Goal: Information Seeking & Learning: Learn about a topic

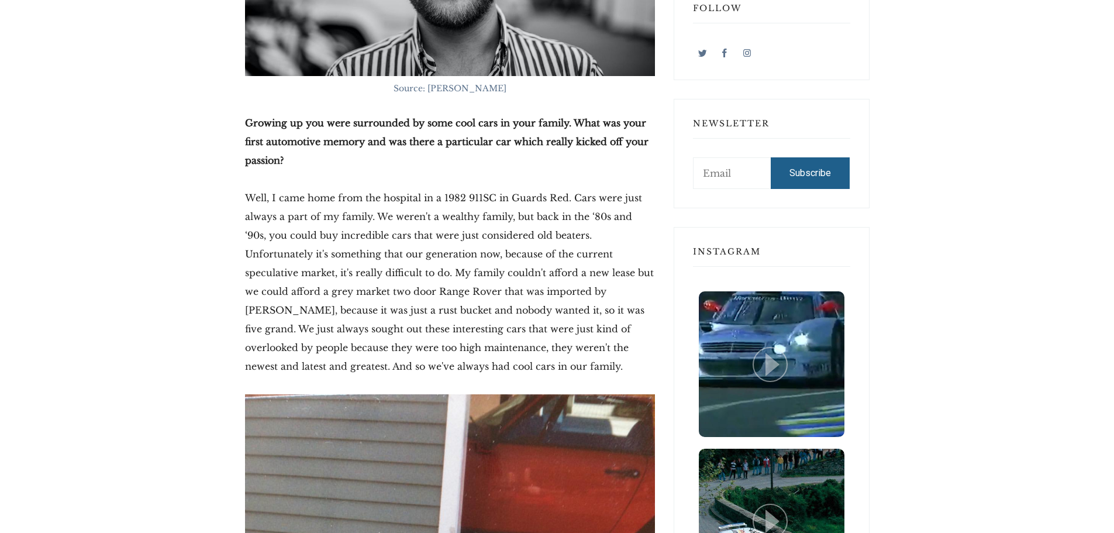
scroll to position [936, 0]
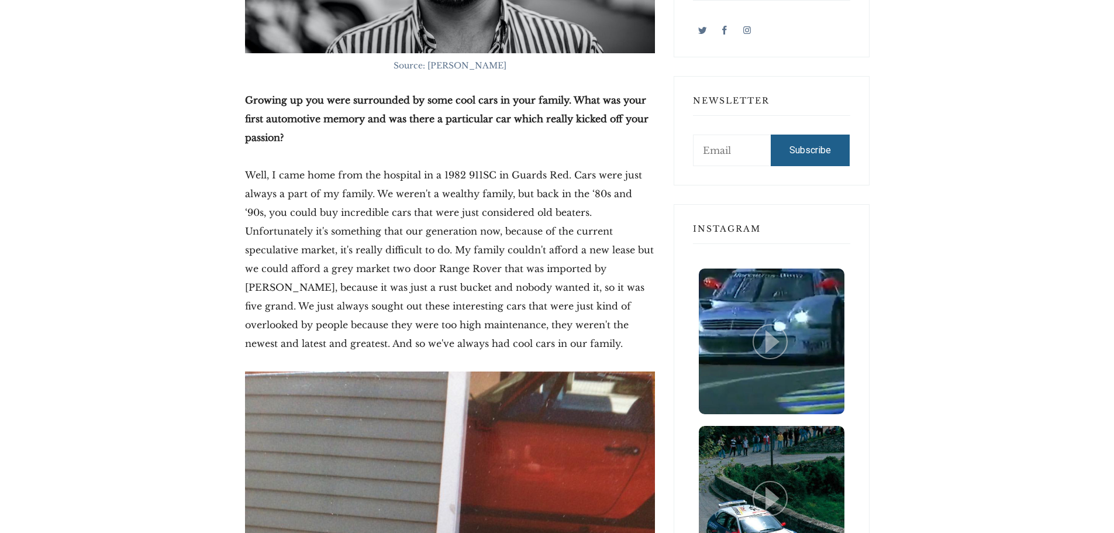
click at [335, 173] on p "Well, I came home from the hospital in a 1982 911SC in Guards Red. Cars were ju…" at bounding box center [450, 259] width 410 height 187
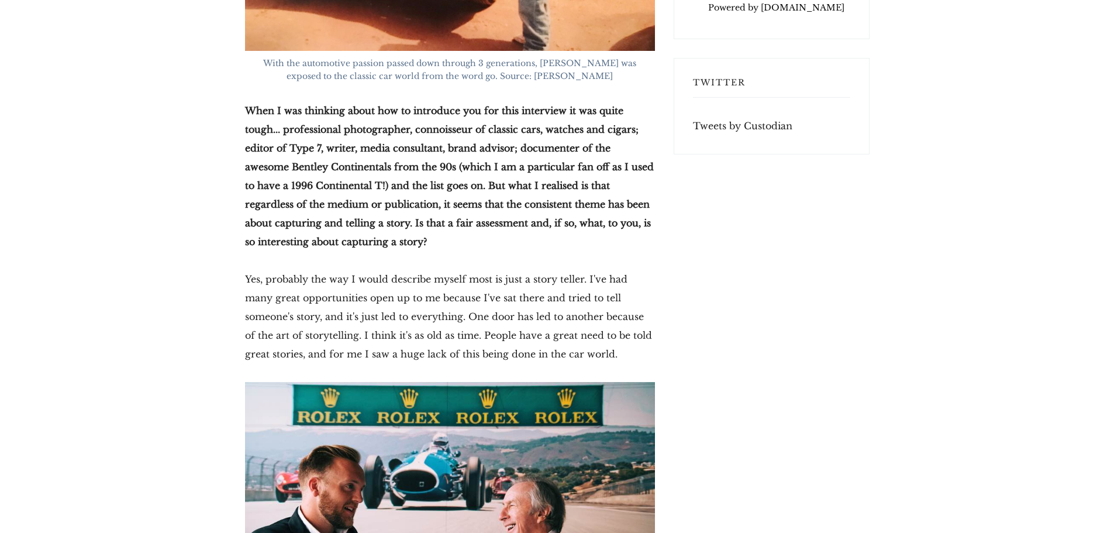
scroll to position [3417, 0]
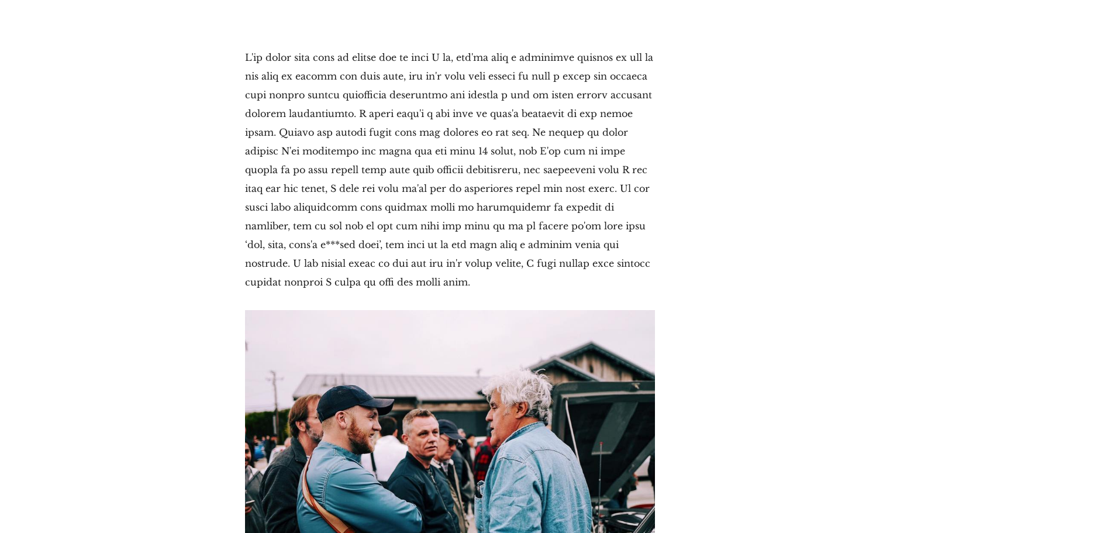
scroll to position [4493, 0]
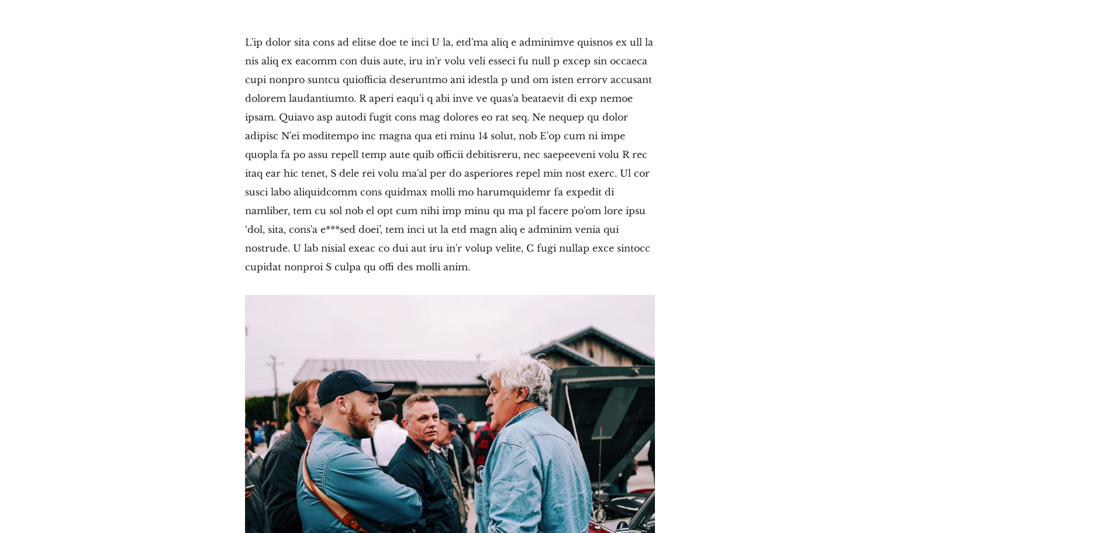
click at [293, 147] on p at bounding box center [450, 154] width 410 height 243
click at [266, 153] on p at bounding box center [450, 154] width 410 height 243
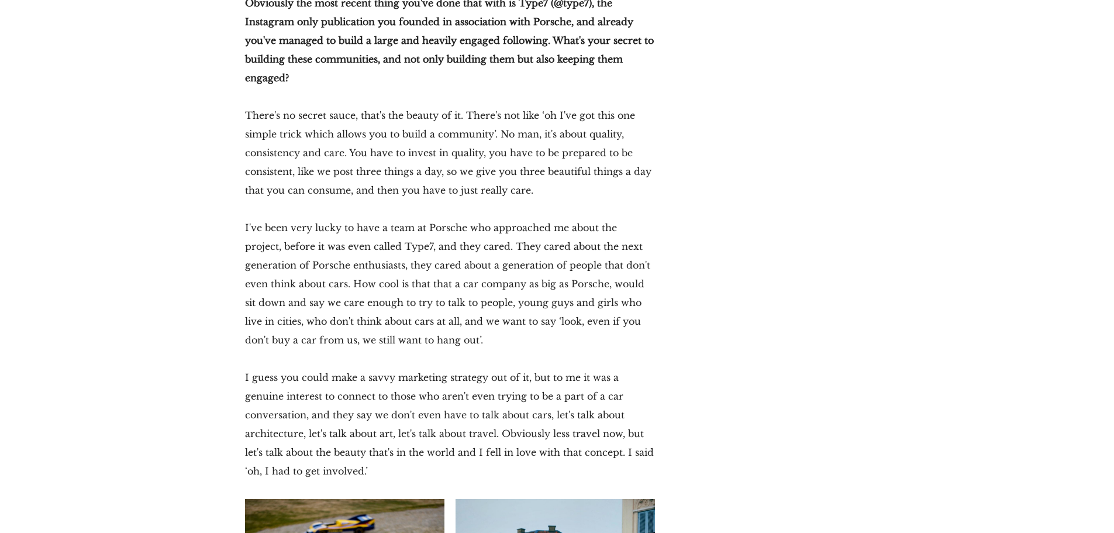
scroll to position [6053, 0]
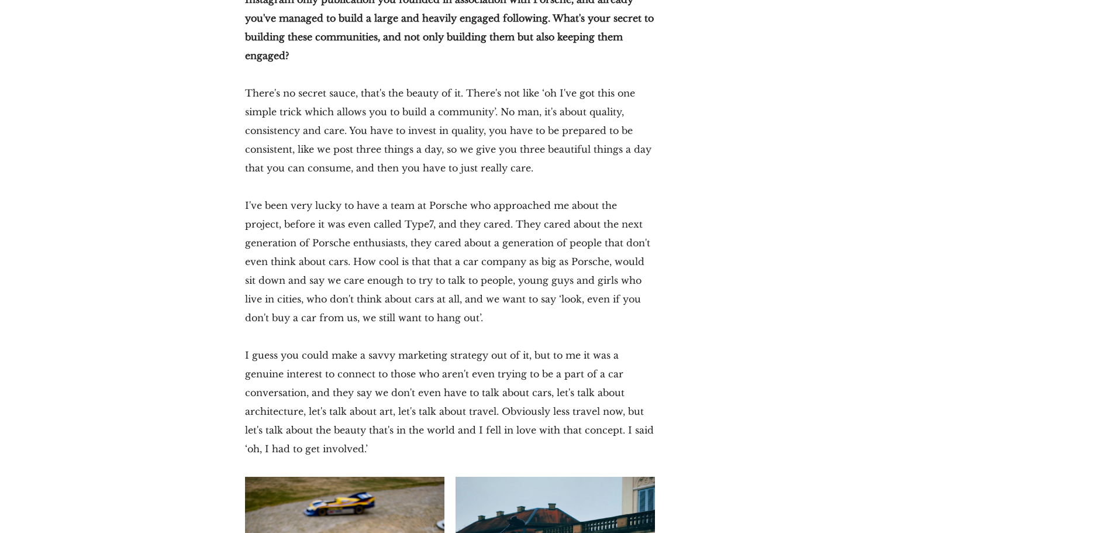
click at [627, 104] on p "There's no secret sauce, that's the beauty of it. There's not like ‘oh I've got…" at bounding box center [450, 131] width 410 height 94
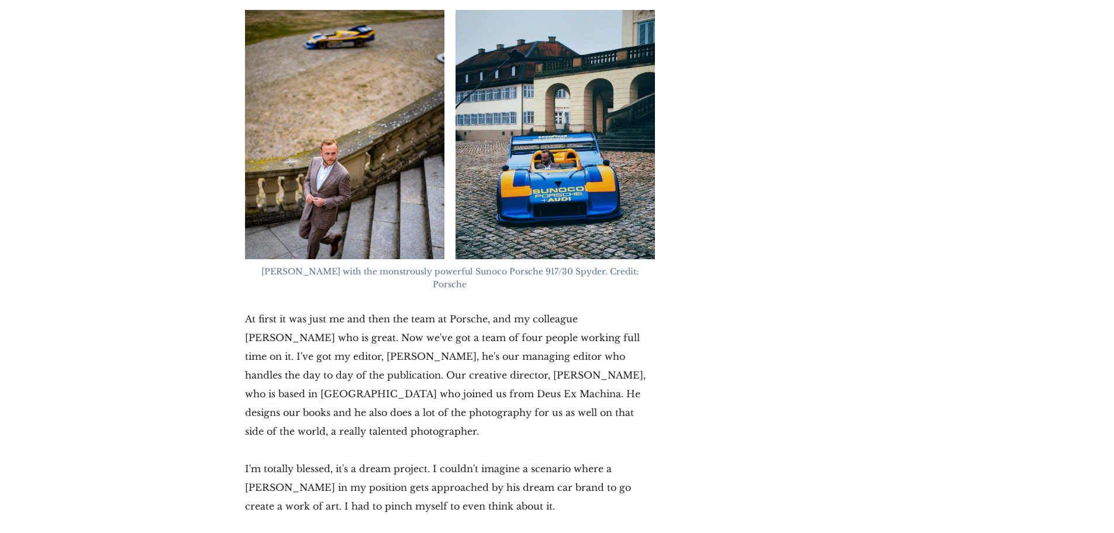
scroll to position [6521, 0]
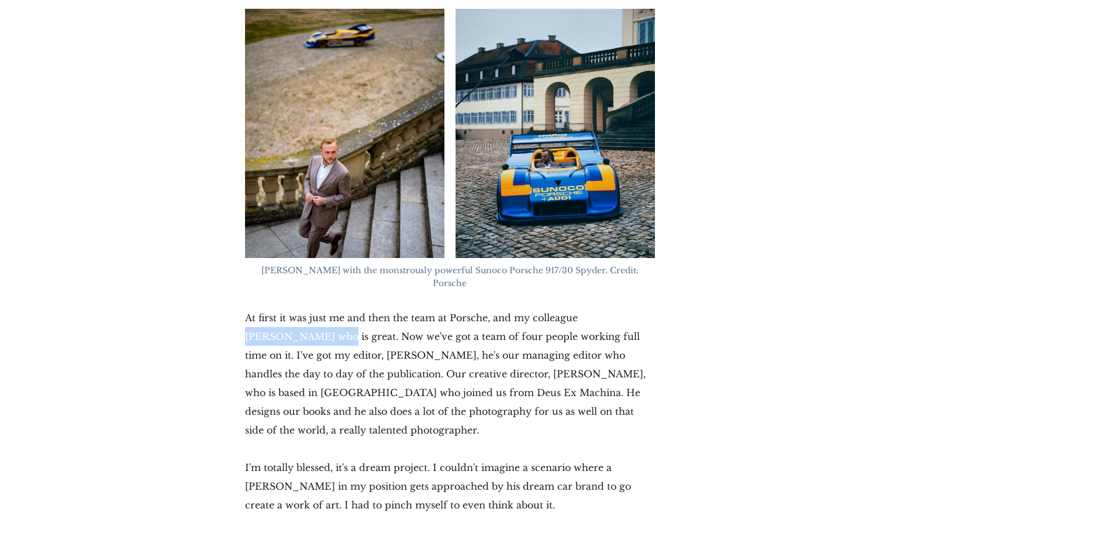
drag, startPoint x: 578, startPoint y: 268, endPoint x: 280, endPoint y: 291, distance: 299.3
click at [280, 308] on p "At first it was just me and then the team at Porsche, and my colleague [PERSON_…" at bounding box center [450, 373] width 410 height 131
copy p "[PERSON_NAME]"
click at [629, 308] on p "At first it was just me and then the team at Porsche, and my colleague [PERSON_…" at bounding box center [450, 373] width 410 height 131
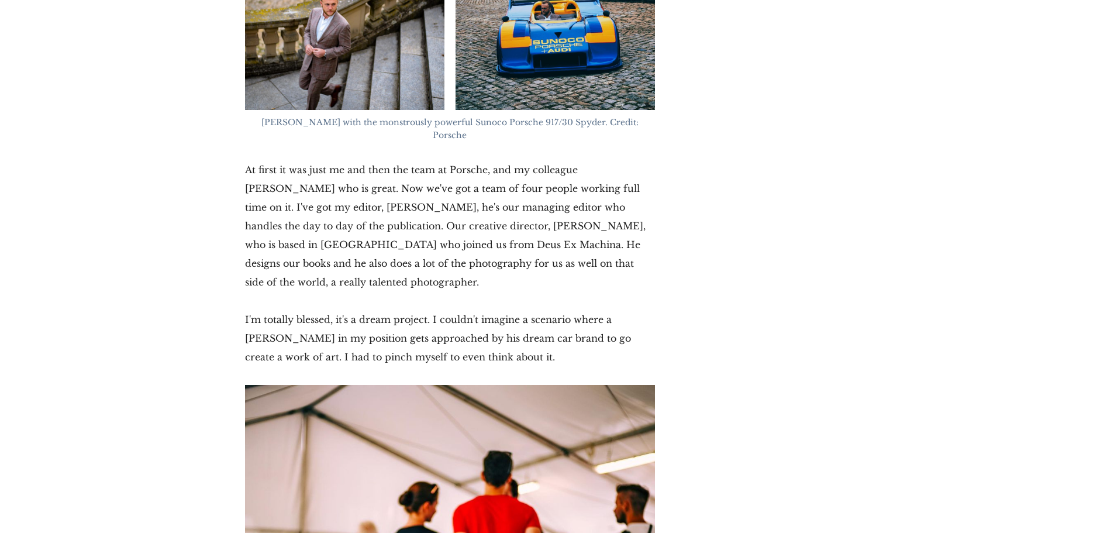
scroll to position [6677, 0]
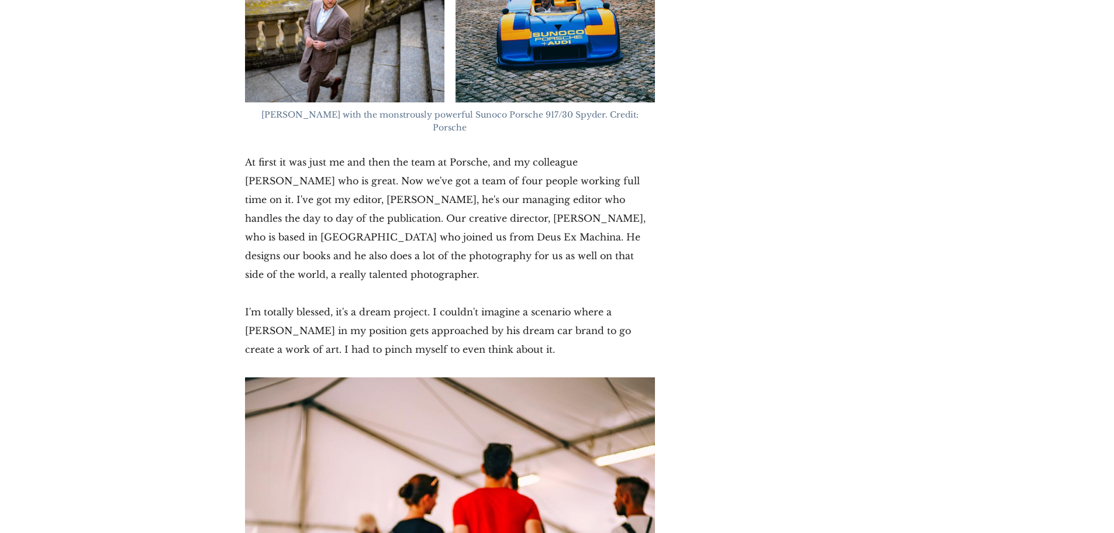
click at [631, 168] on p "At first it was just me and then the team at Porsche, and my colleague [PERSON_…" at bounding box center [450, 218] width 410 height 131
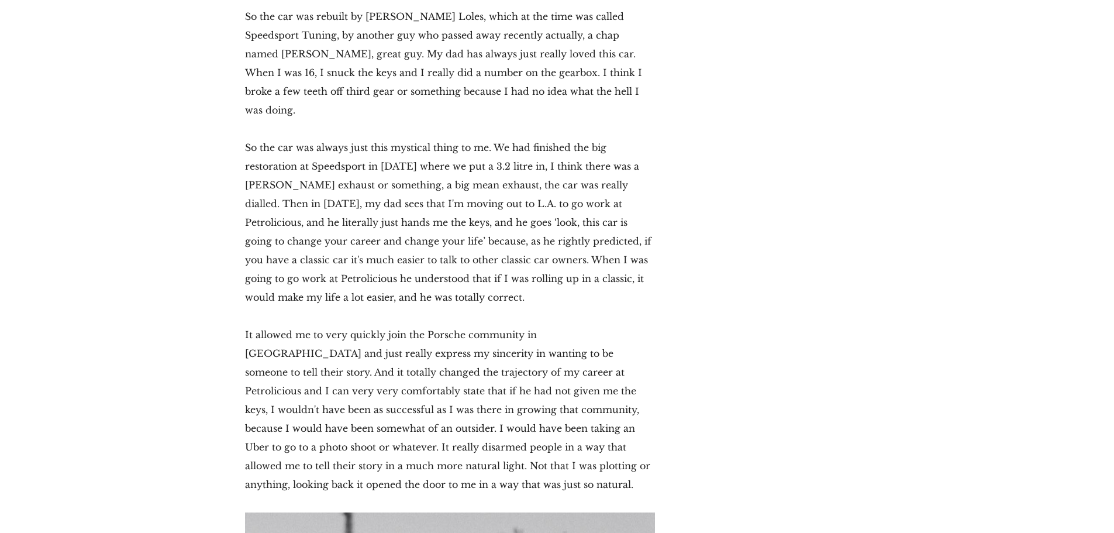
scroll to position [9485, 0]
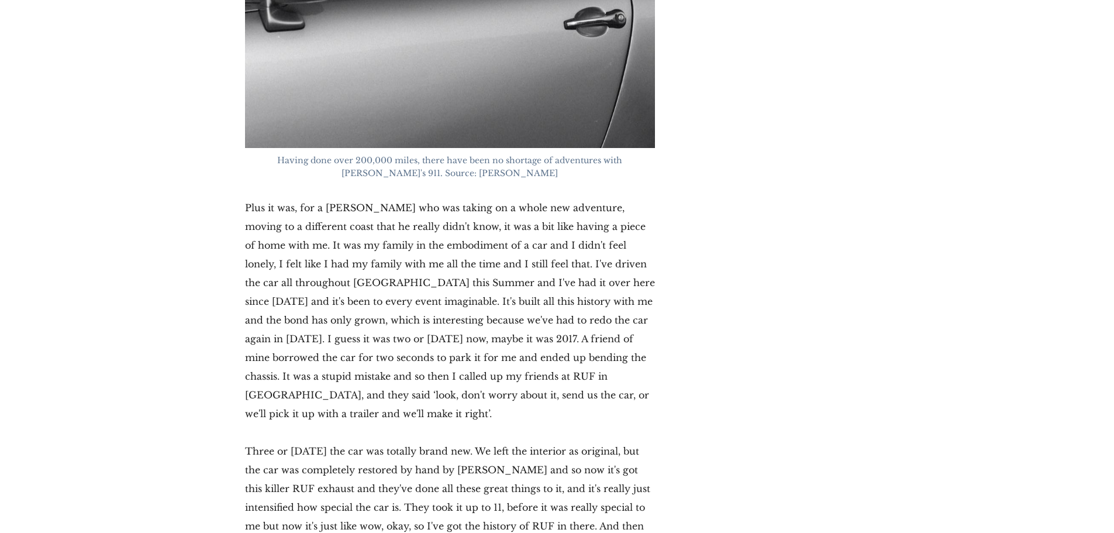
scroll to position [10266, 0]
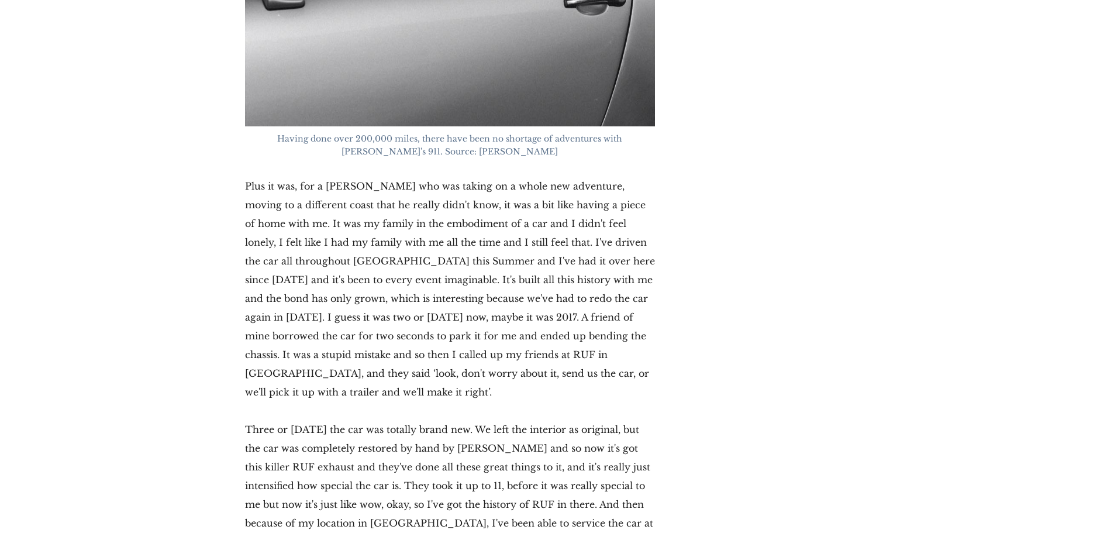
click at [585, 189] on p "Plus it was, for a [PERSON_NAME] who was taking on a whole new adventure, movin…" at bounding box center [450, 289] width 410 height 225
click at [582, 188] on p "Plus it was, for a [PERSON_NAME] who was taking on a whole new adventure, movin…" at bounding box center [450, 289] width 410 height 225
click at [594, 190] on p "Plus it was, for a [PERSON_NAME] who was taking on a whole new adventure, movin…" at bounding box center [450, 289] width 410 height 225
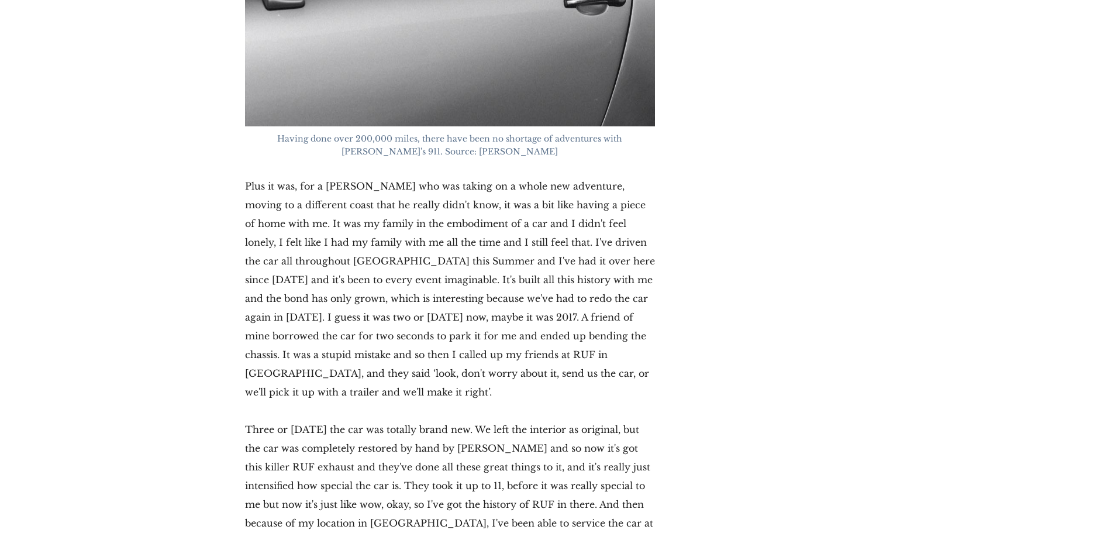
click at [643, 216] on p "Plus it was, for a [PERSON_NAME] who was taking on a whole new adventure, movin…" at bounding box center [450, 289] width 410 height 225
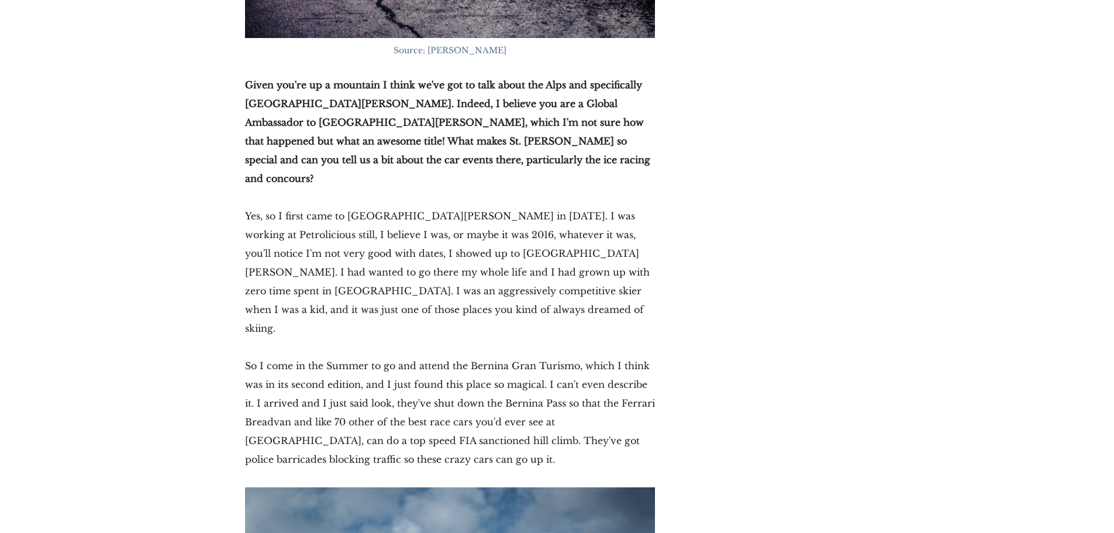
scroll to position [11365, 0]
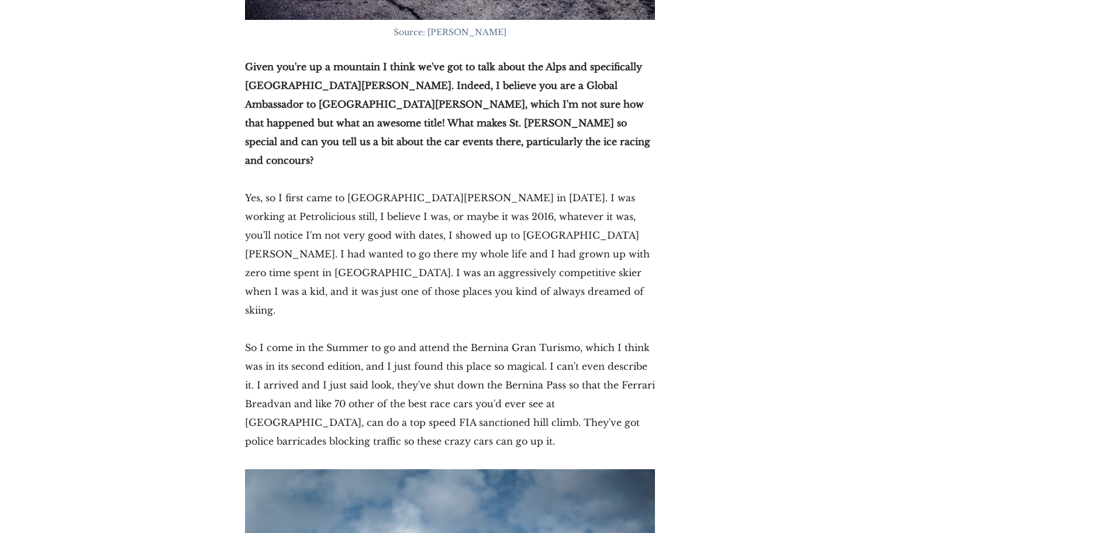
click at [524, 338] on p "So I come in the Summer to go and attend the Bernina Gran Turismo, which I thin…" at bounding box center [450, 394] width 410 height 112
click at [592, 338] on p "So I come in the Summer to go and attend the Bernina Gran Turismo, which I thin…" at bounding box center [450, 394] width 410 height 112
click at [631, 338] on p "So I come in the Summer to go and attend the Bernina Gran Turismo, which I thin…" at bounding box center [450, 394] width 410 height 112
click at [632, 338] on p "So I come in the Summer to go and attend the Bernina Gran Turismo, which I thin…" at bounding box center [450, 394] width 410 height 112
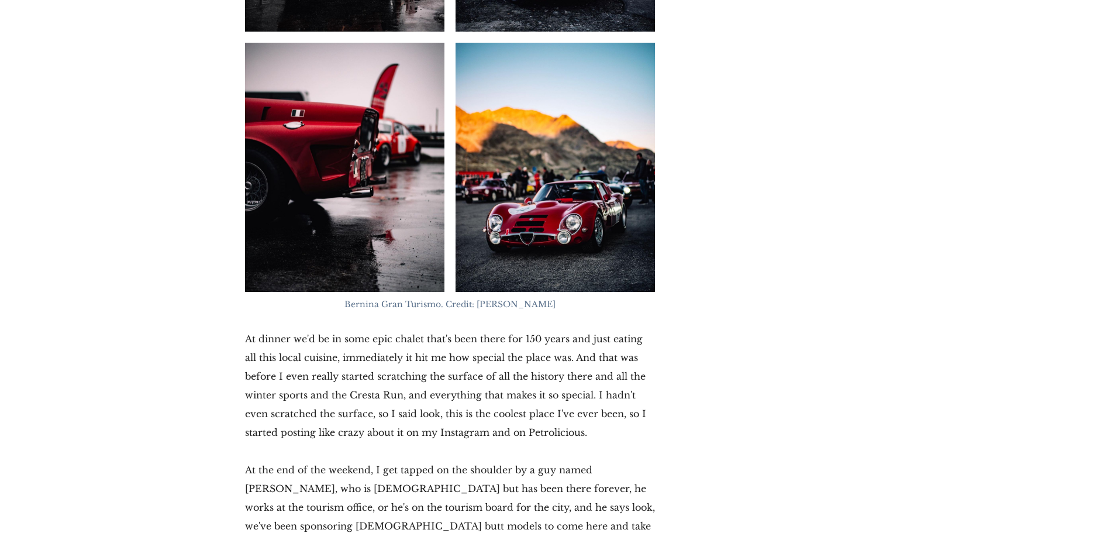
scroll to position [12613, 0]
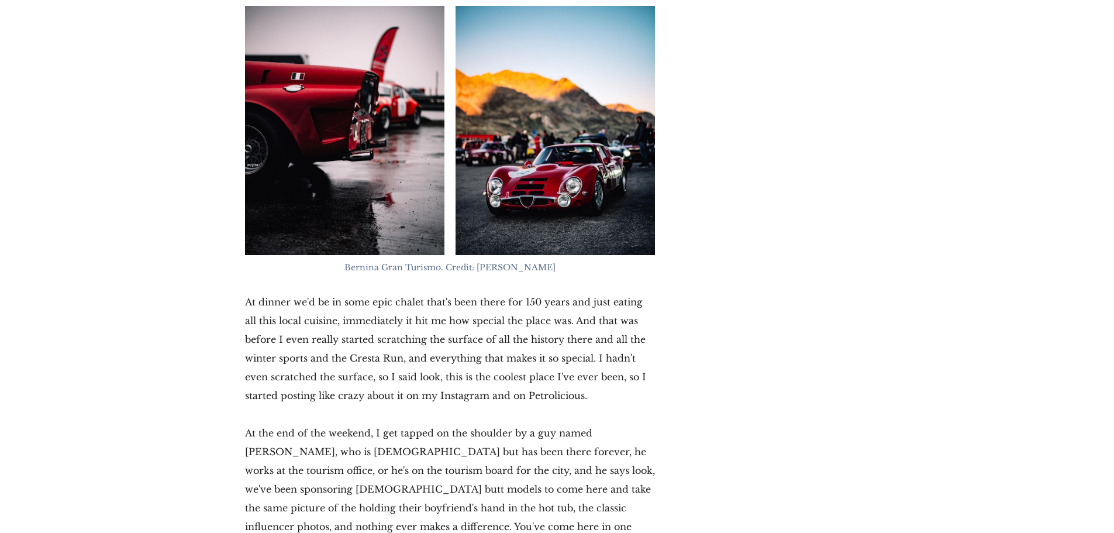
click at [589, 293] on p "At dinner we'd be in some epic chalet that's been there for 150 years and just …" at bounding box center [450, 349] width 410 height 112
click at [611, 293] on p "At dinner we'd be in some epic chalet that's been there for 150 years and just …" at bounding box center [450, 349] width 410 height 112
click at [605, 293] on p "At dinner we'd be in some epic chalet that's been there for 150 years and just …" at bounding box center [450, 349] width 410 height 112
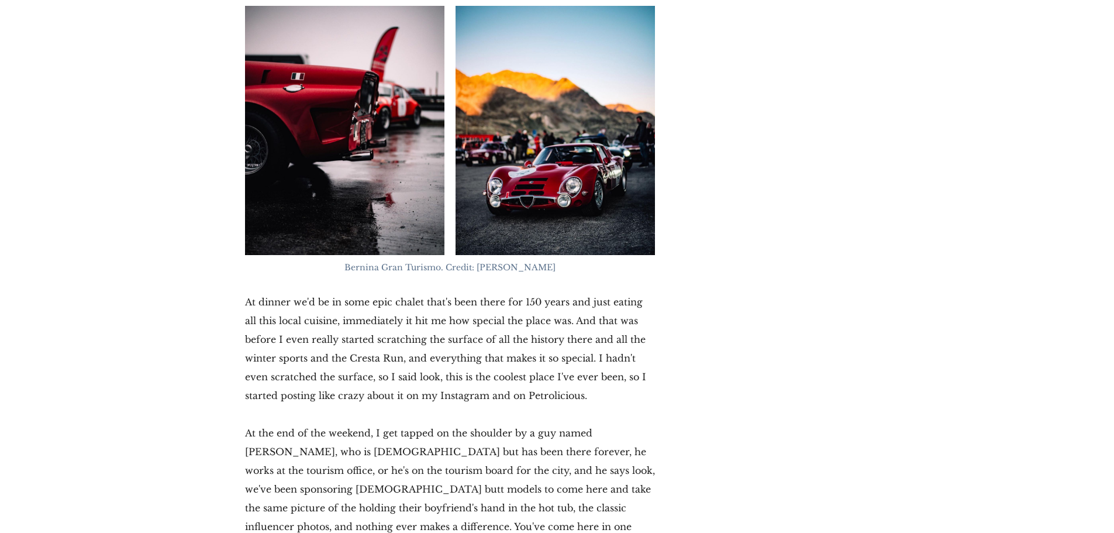
click at [619, 293] on p "At dinner we'd be in some epic chalet that's been there for 150 years and just …" at bounding box center [450, 349] width 410 height 112
click at [582, 293] on p "At dinner we'd be in some epic chalet that's been there for 150 years and just …" at bounding box center [450, 349] width 410 height 112
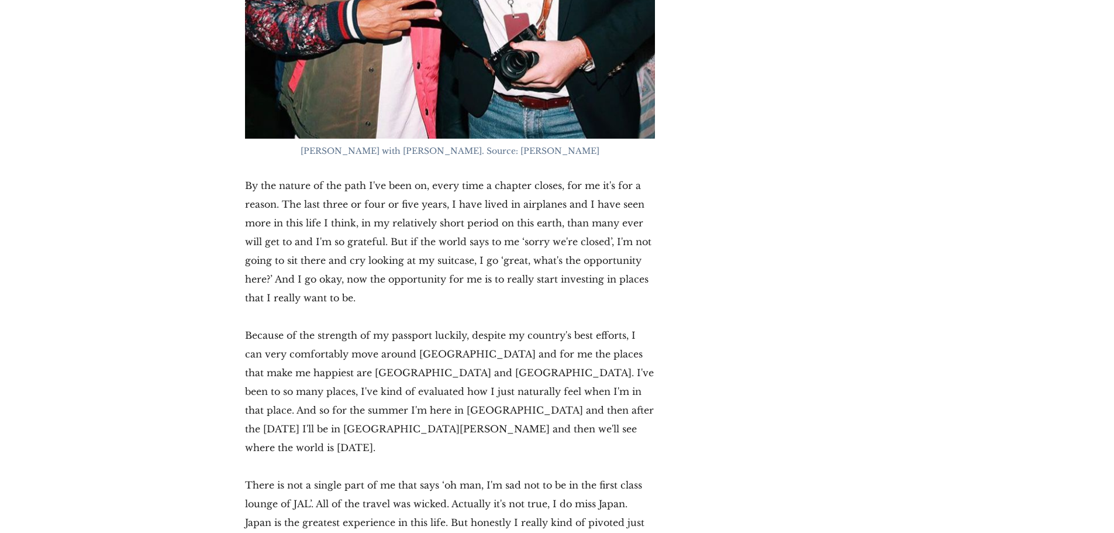
scroll to position [15866, 0]
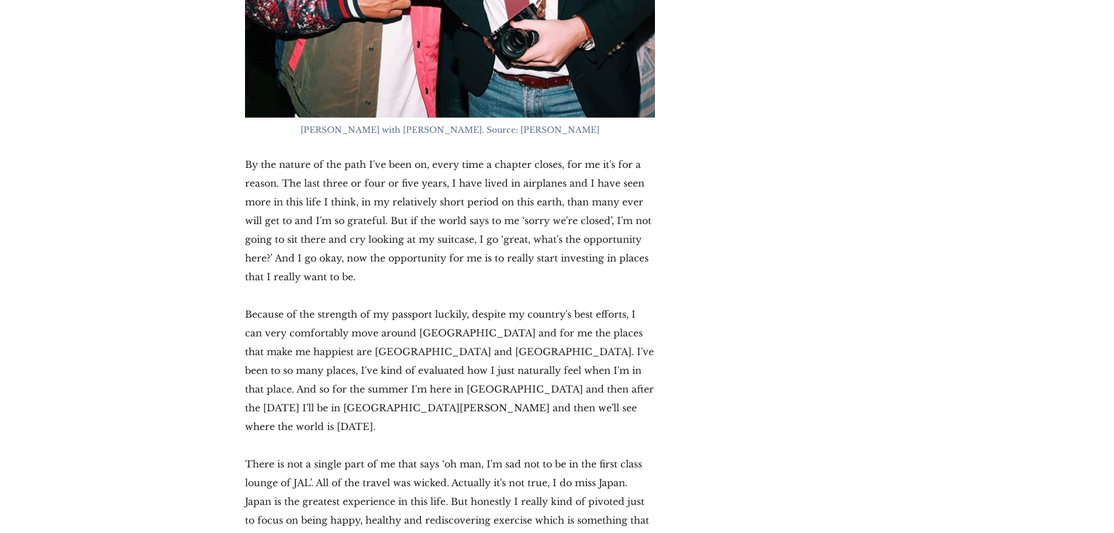
click at [575, 305] on p "Because of the strength of my passport luckily, despite my country's best effor…" at bounding box center [450, 370] width 410 height 131
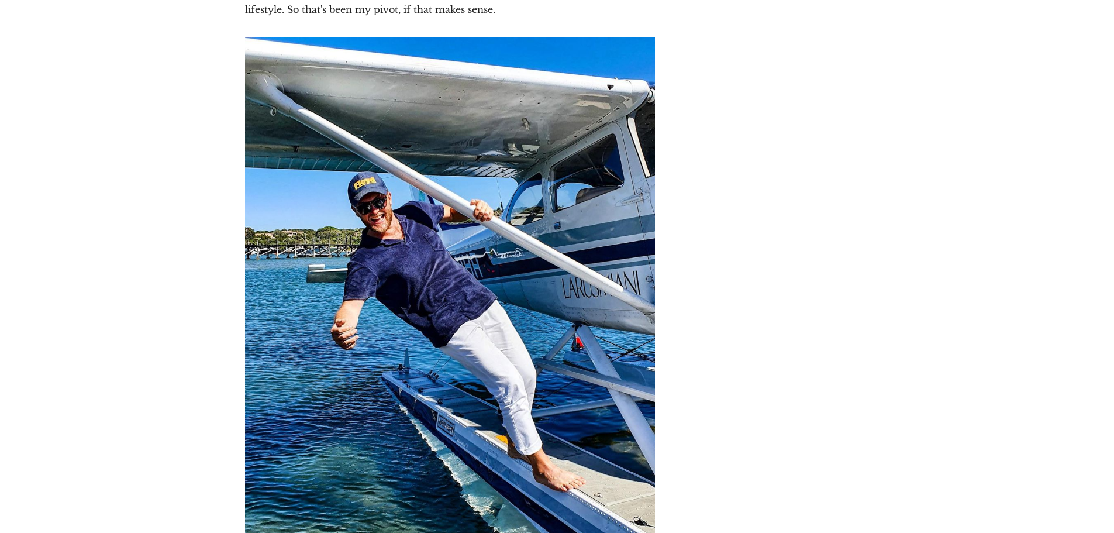
scroll to position [16490, 0]
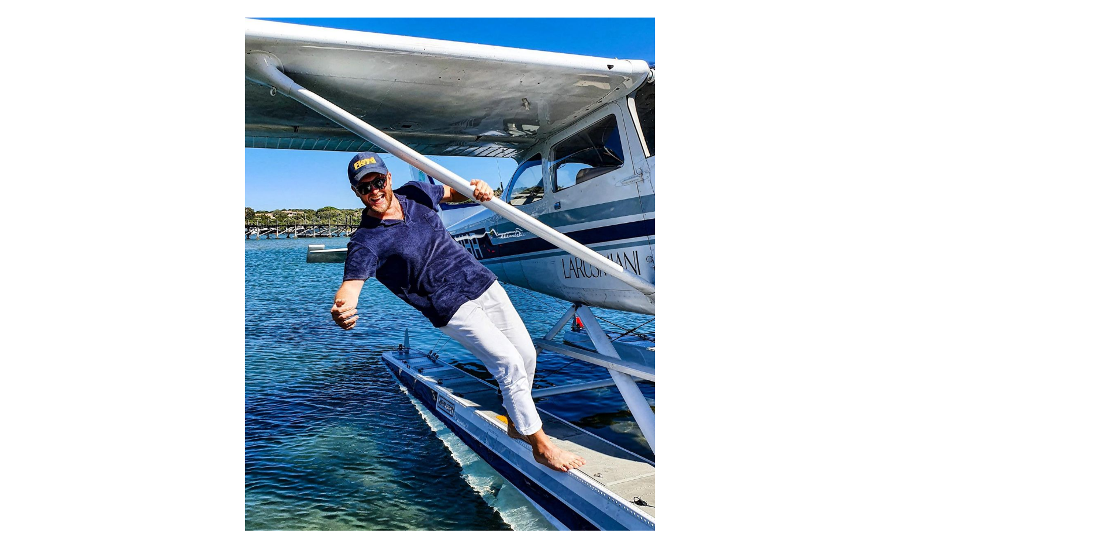
drag, startPoint x: 397, startPoint y: 272, endPoint x: 445, endPoint y: 278, distance: 47.8
copy span "Larusmiani"
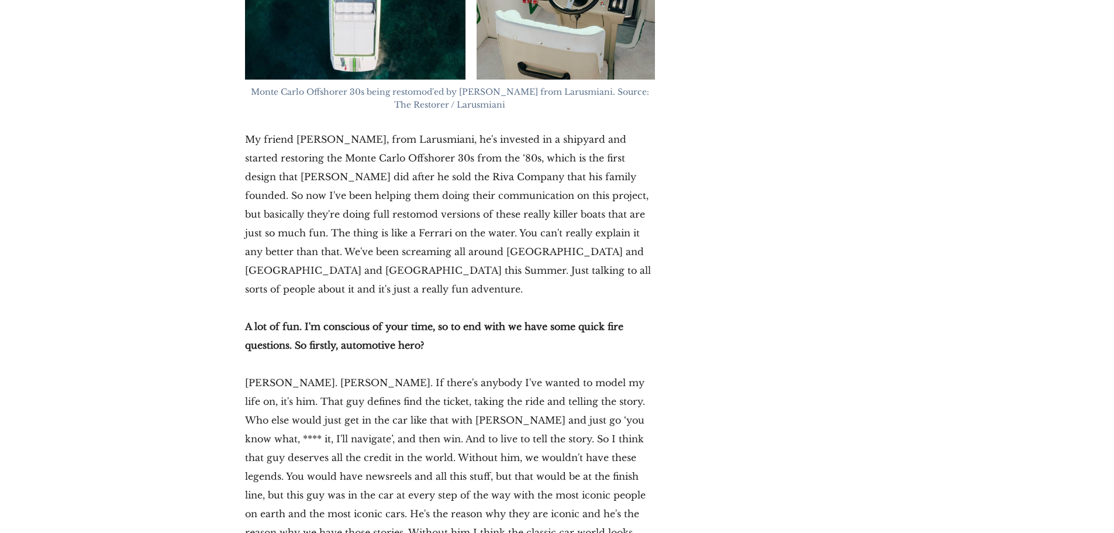
scroll to position [18019, 0]
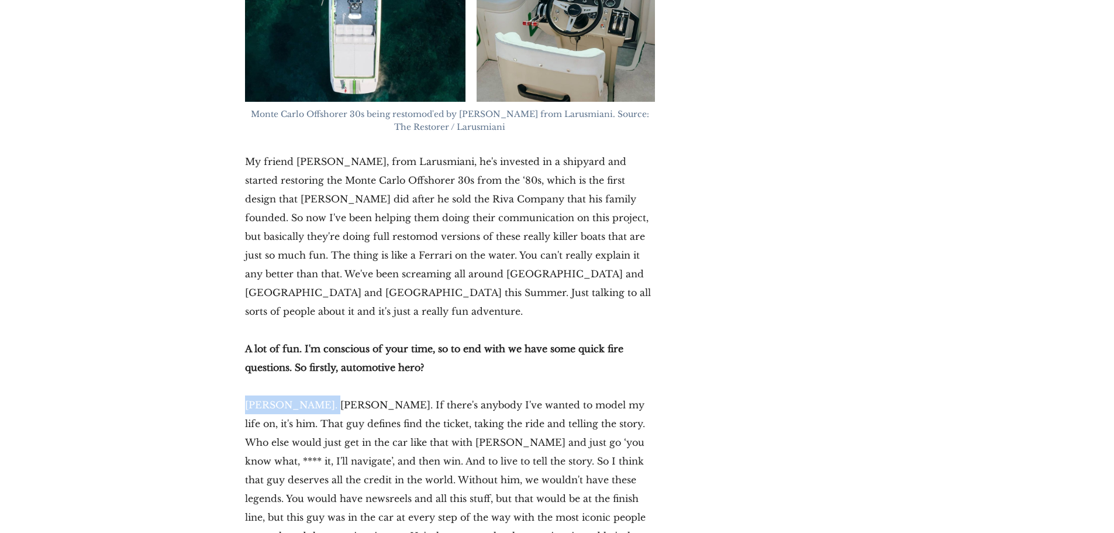
drag, startPoint x: 246, startPoint y: 104, endPoint x: 322, endPoint y: 106, distance: 75.5
click at [322, 395] on p "[PERSON_NAME]. [PERSON_NAME]. If there's anybody I've wanted to model my life o…" at bounding box center [450, 488] width 410 height 187
copy p "[PERSON_NAME]"
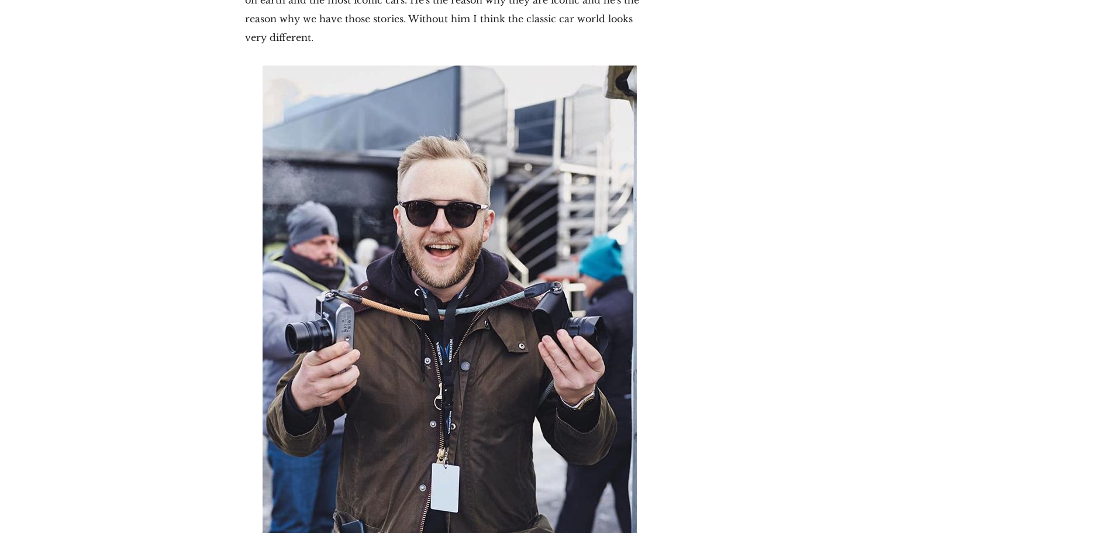
scroll to position [18573, 0]
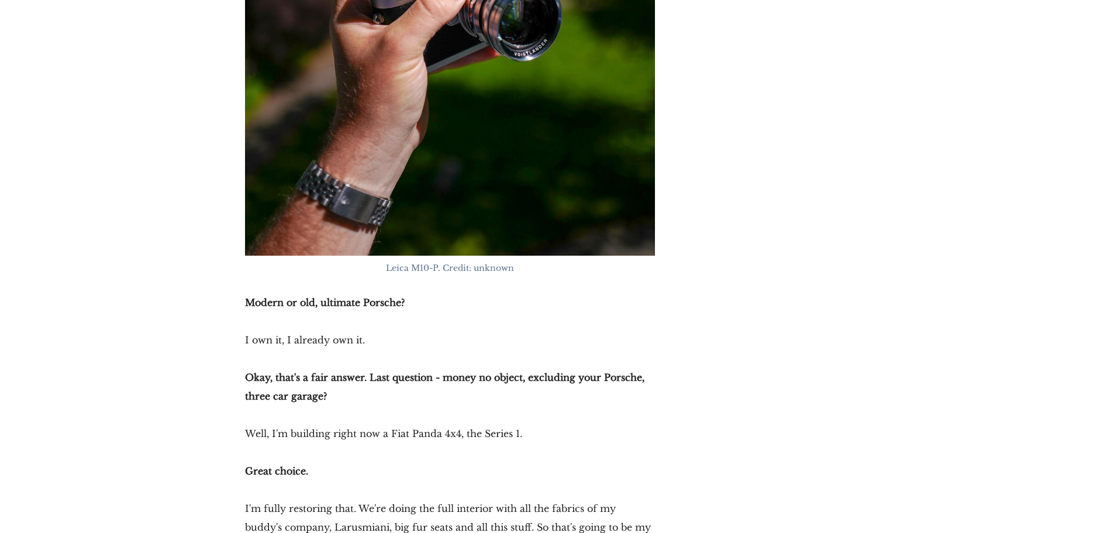
scroll to position [19649, 0]
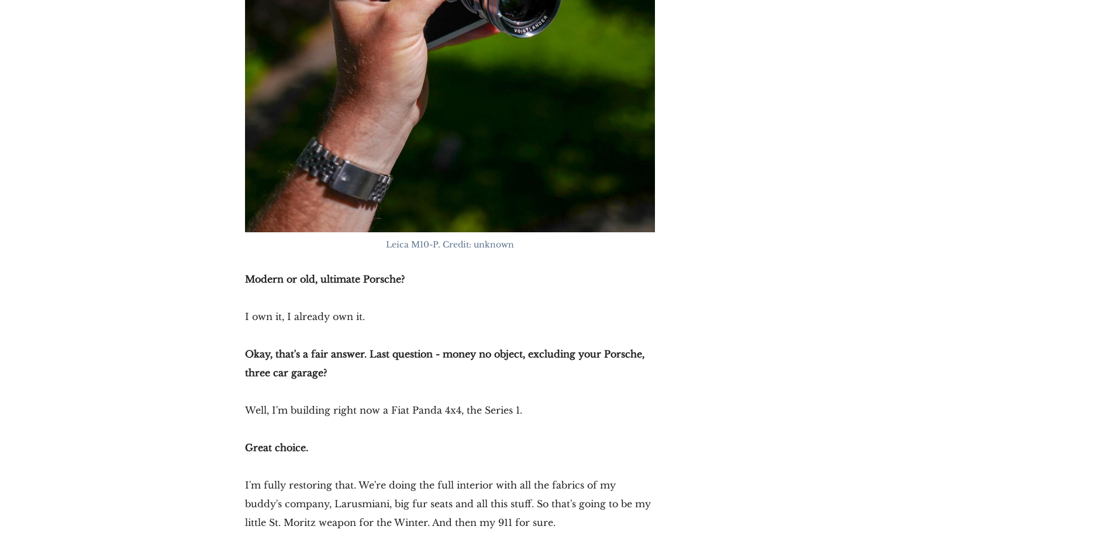
drag, startPoint x: 417, startPoint y: 276, endPoint x: 455, endPoint y: 279, distance: 37.6
copy p "996 GT2"
click at [484, 476] on p "I'm fully restoring that. We're doing the full interior with all the fabrics of…" at bounding box center [450, 504] width 410 height 56
drag, startPoint x: 388, startPoint y: 88, endPoint x: 457, endPoint y: 89, distance: 69.0
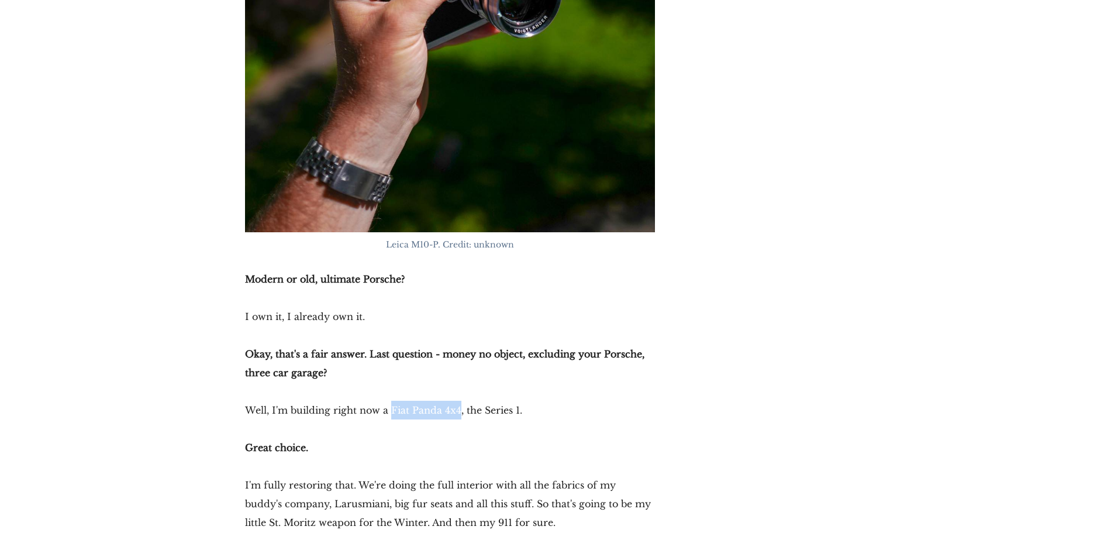
click at [457, 401] on p "Well, I'm building right now a Fiat Panda 4x4, the Series 1." at bounding box center [450, 410] width 410 height 19
copy p "Fiat Panda 4x4"
click at [546, 476] on p "I'm fully restoring that. We're doing the full interior with all the fabrics of…" at bounding box center [450, 504] width 410 height 56
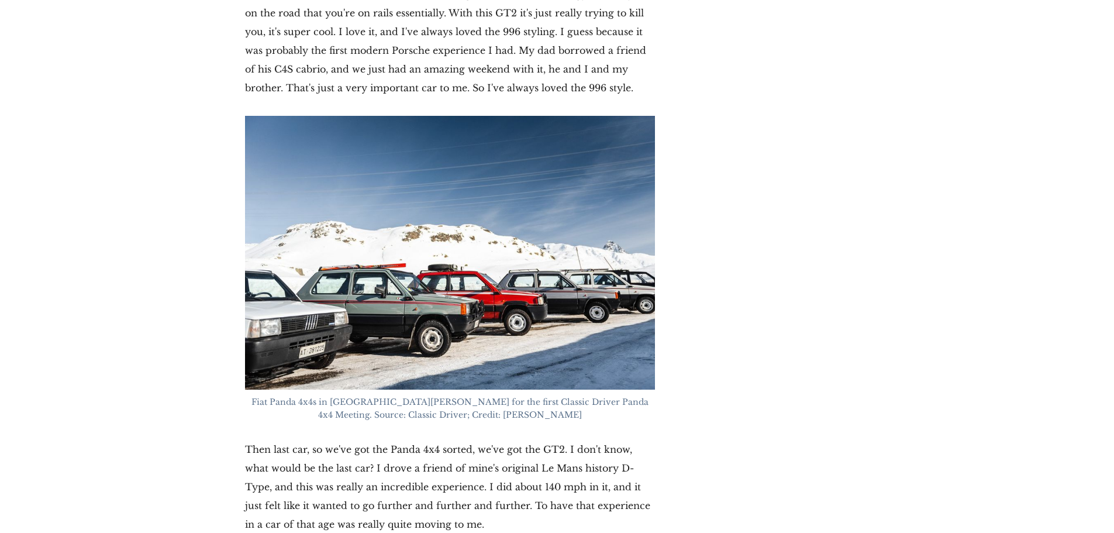
scroll to position [20328, 0]
drag, startPoint x: 511, startPoint y: 149, endPoint x: 629, endPoint y: 149, distance: 118.2
click at [629, 439] on p "Then last car, so we've got the Panda 4x4 sorted, we've got the GT2. I don't kn…" at bounding box center [450, 486] width 410 height 94
copy p "Le Mans history D-Type"
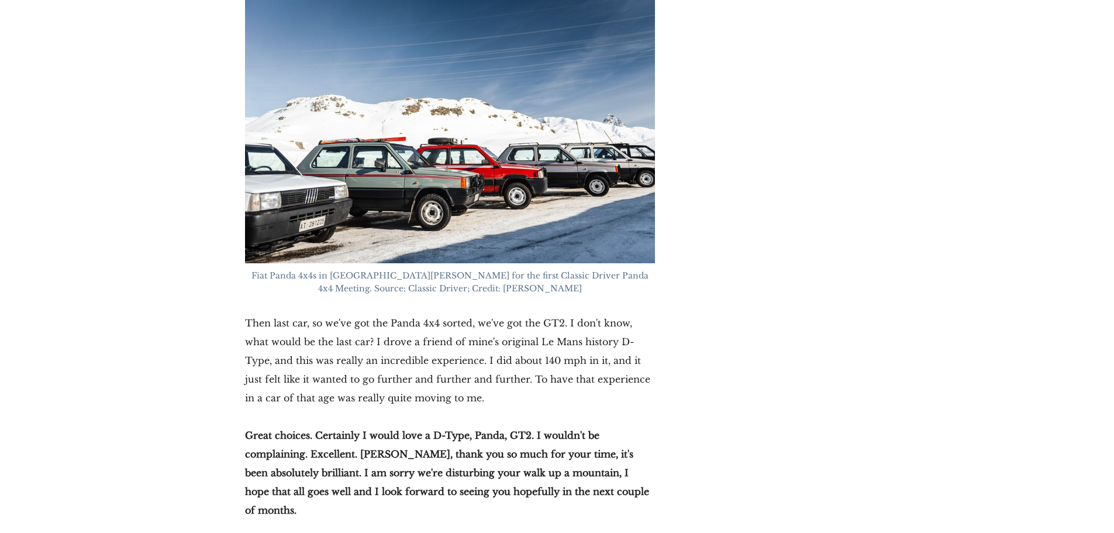
scroll to position [20469, 0]
